Goal: Communication & Community: Connect with others

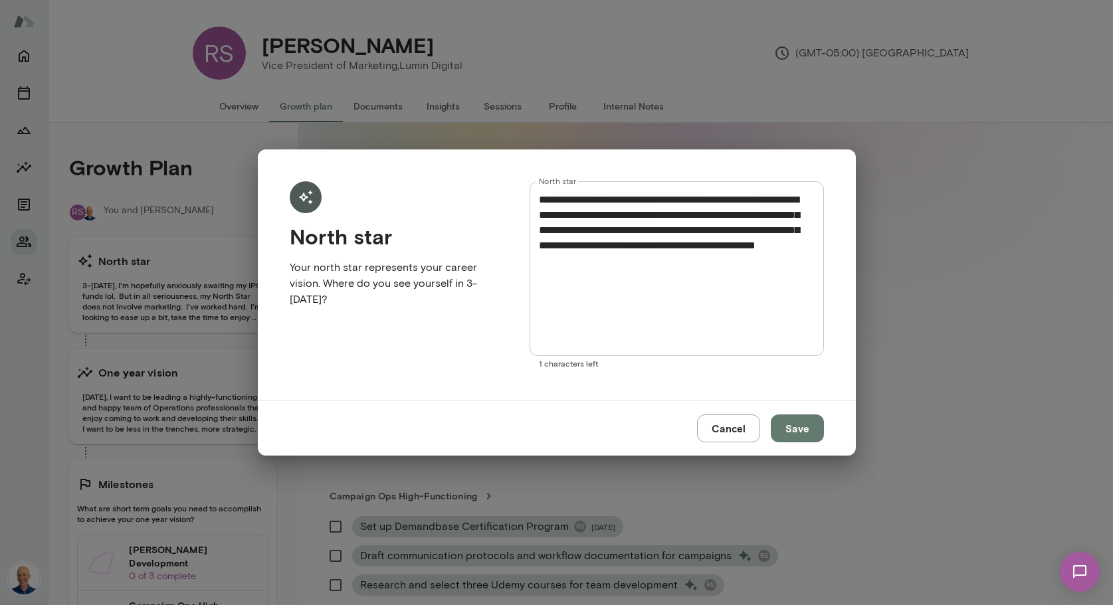
click at [745, 432] on button "Cancel" at bounding box center [728, 429] width 63 height 28
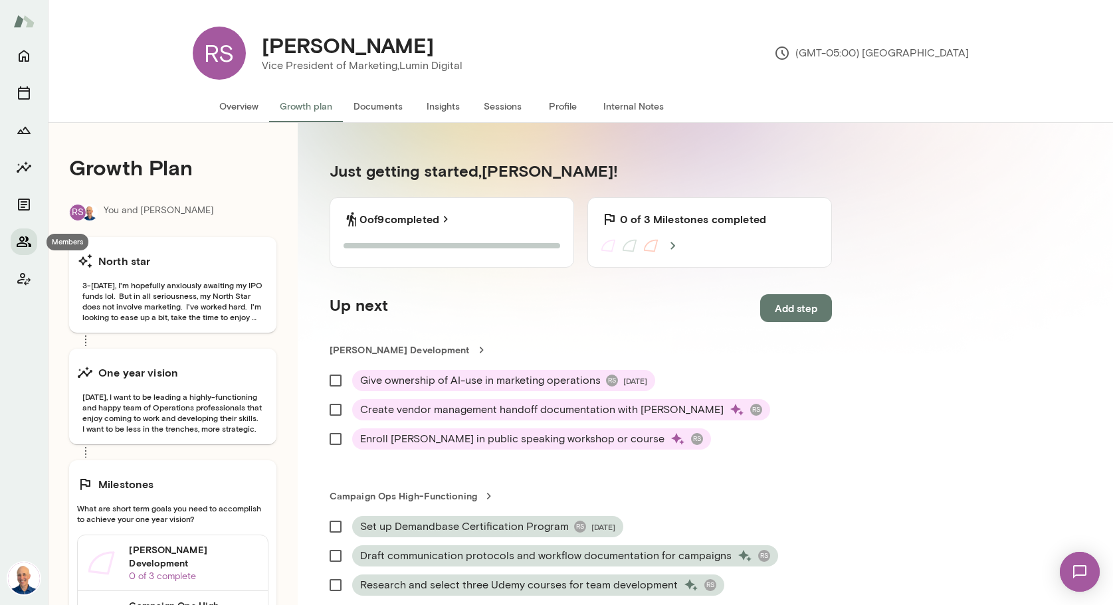
click at [22, 241] on icon "Members" at bounding box center [24, 241] width 15 height 11
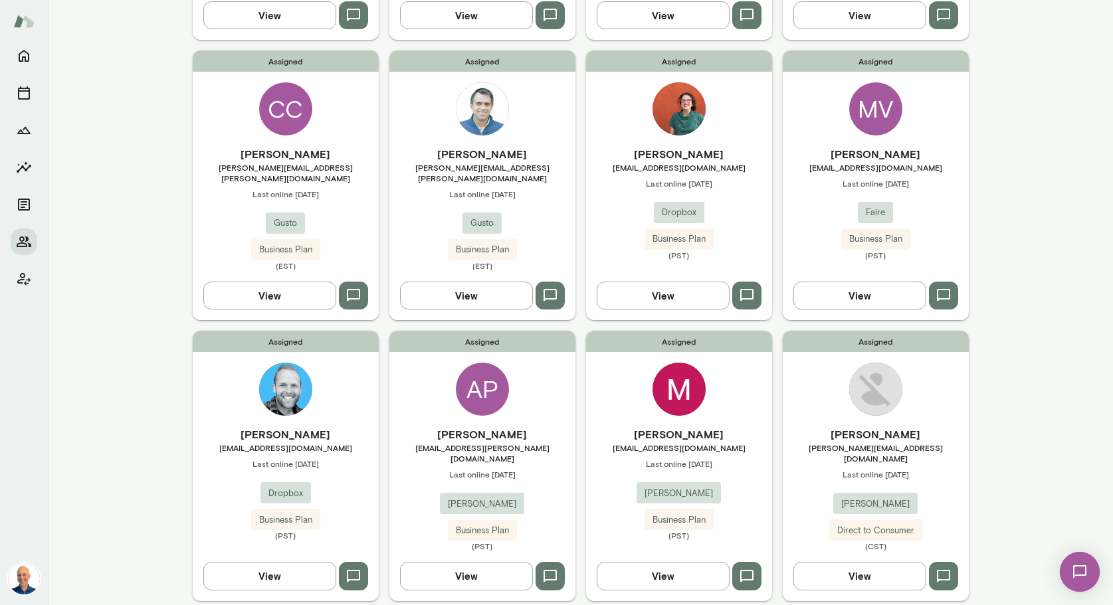
scroll to position [919, 0]
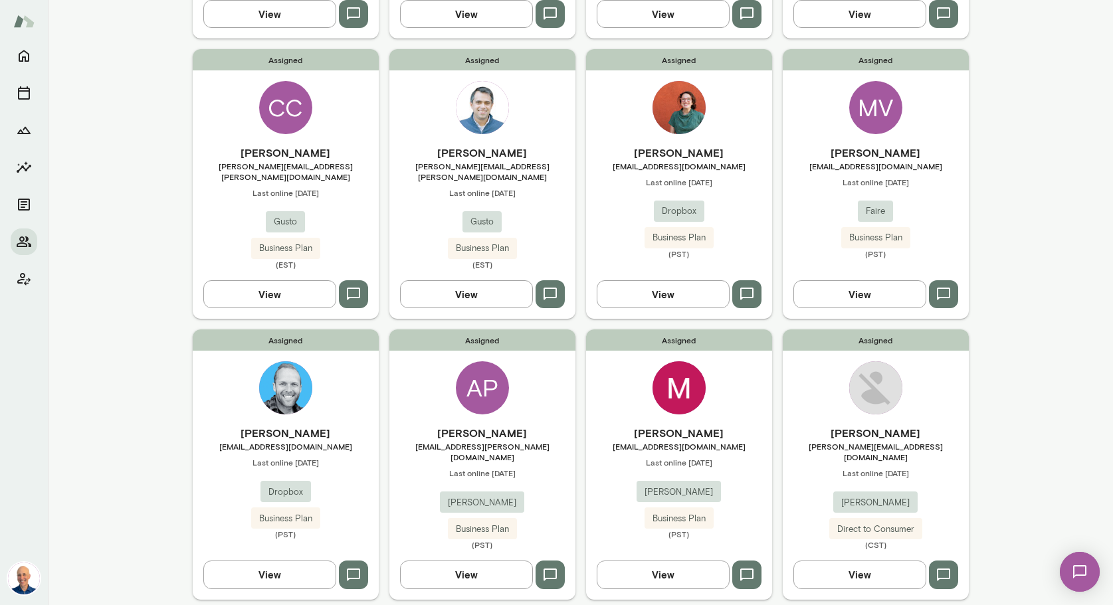
click at [536, 441] on span "[EMAIL_ADDRESS][PERSON_NAME][DOMAIN_NAME]" at bounding box center [482, 451] width 186 height 21
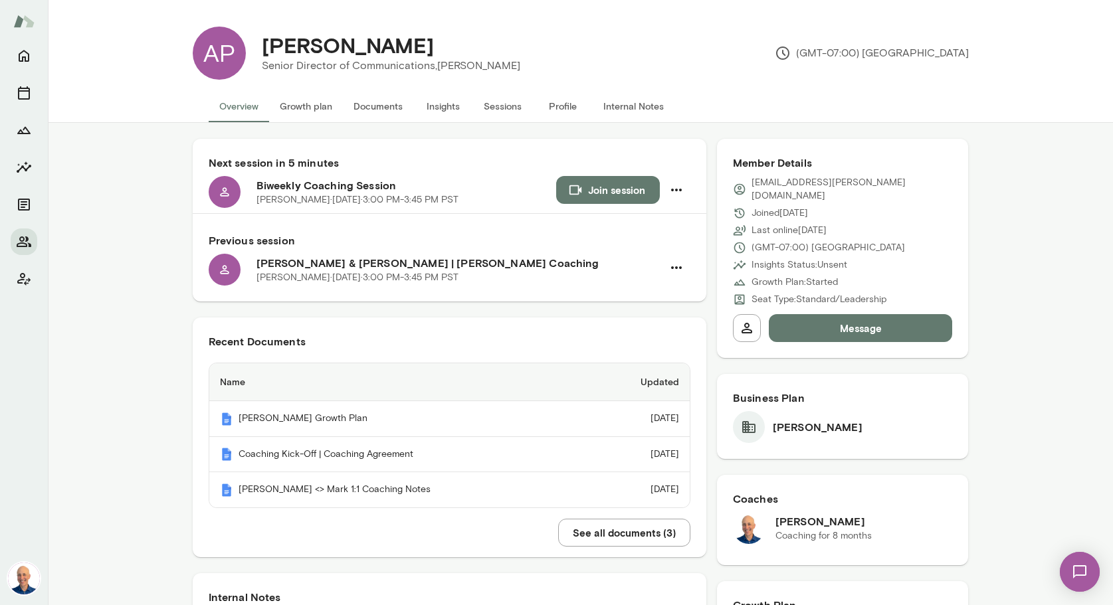
click at [848, 314] on button "Message" at bounding box center [861, 328] width 184 height 28
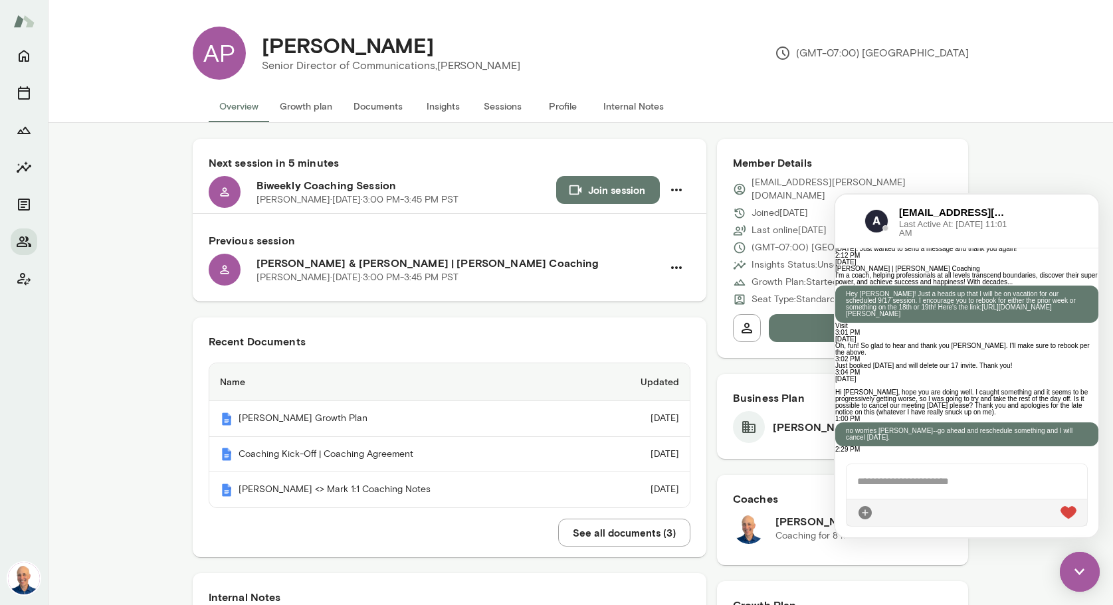
scroll to position [4200, 0]
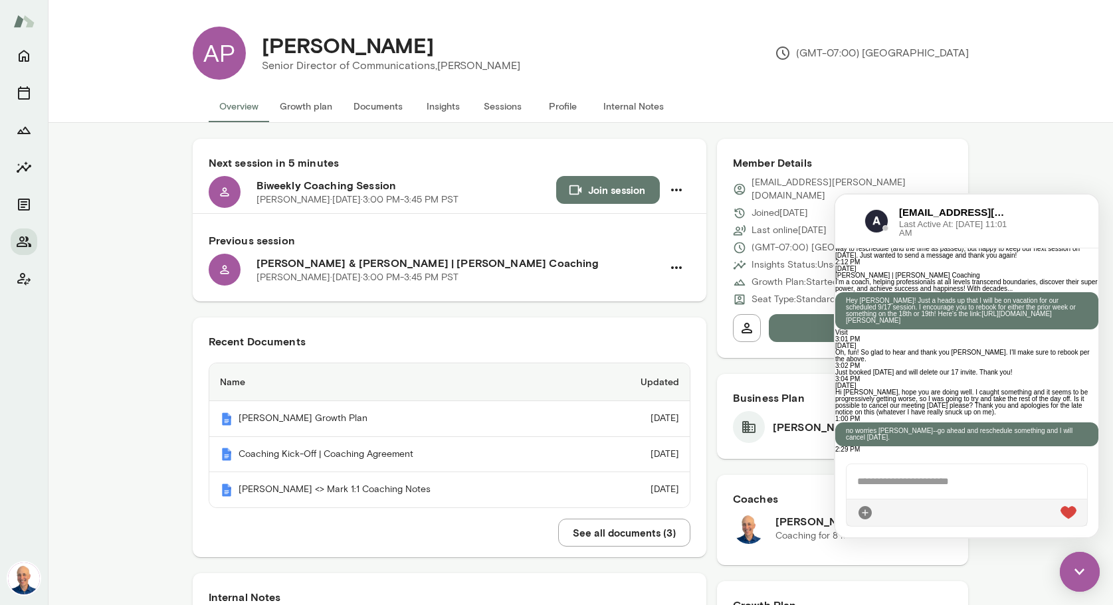
click at [1088, 567] on img at bounding box center [1080, 572] width 40 height 40
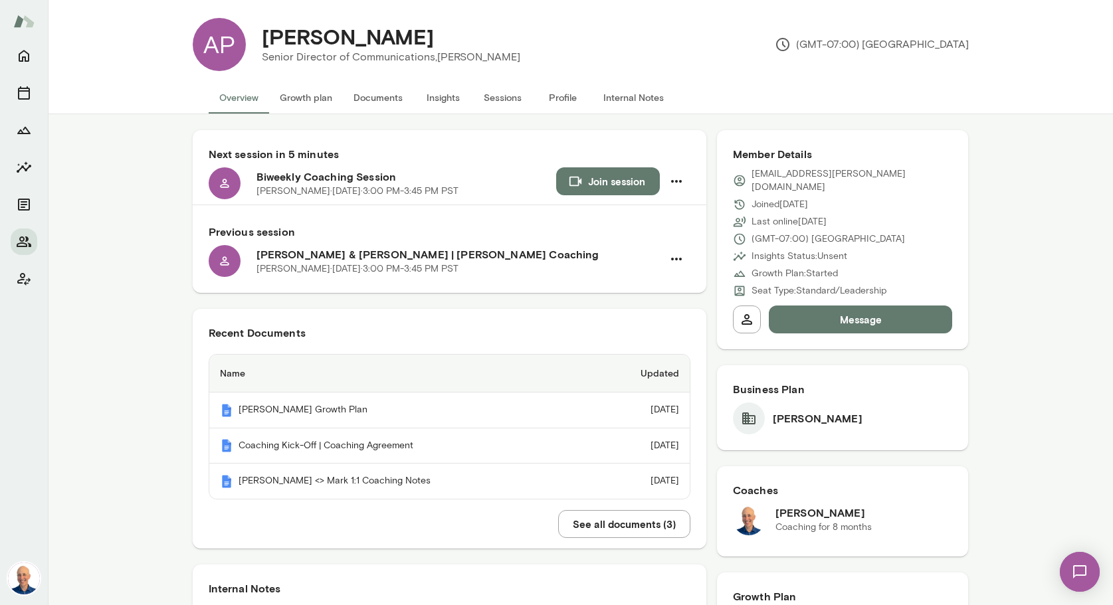
scroll to position [0, 0]
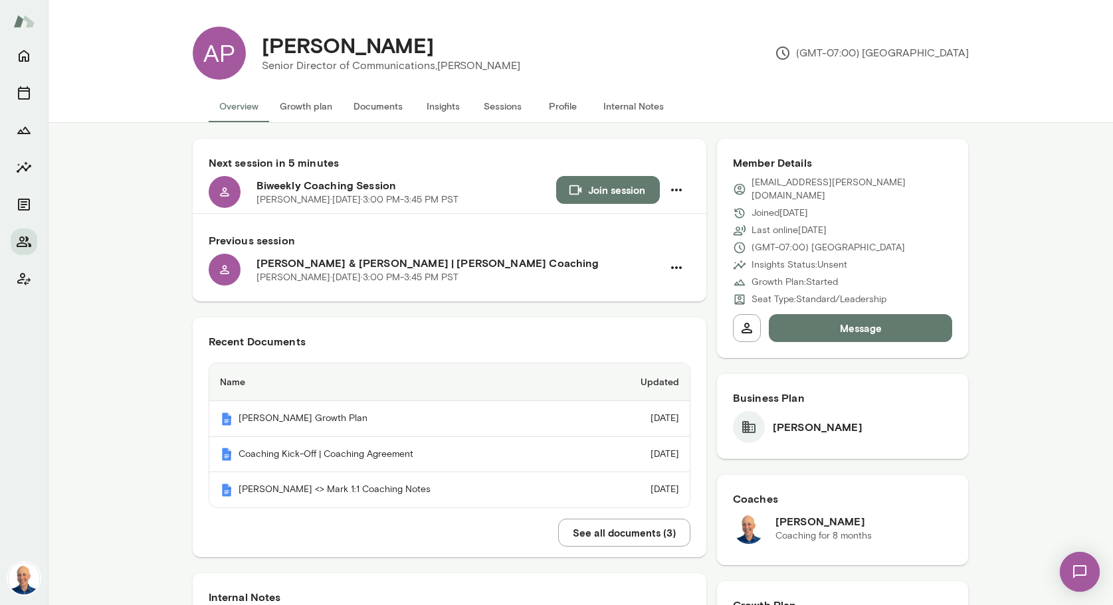
click at [603, 194] on button "Join session" at bounding box center [608, 190] width 104 height 28
